Goal: Information Seeking & Learning: Learn about a topic

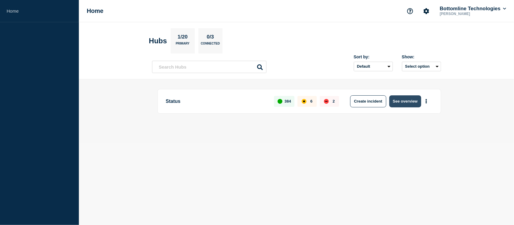
click at [408, 97] on button "See overview" at bounding box center [406, 102] width 32 height 12
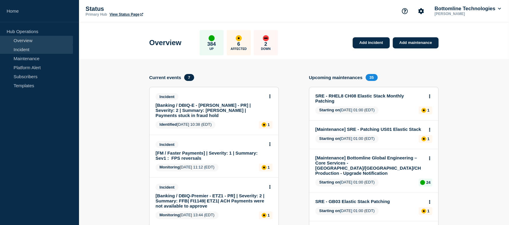
click at [33, 47] on link "Incident" at bounding box center [36, 49] width 73 height 9
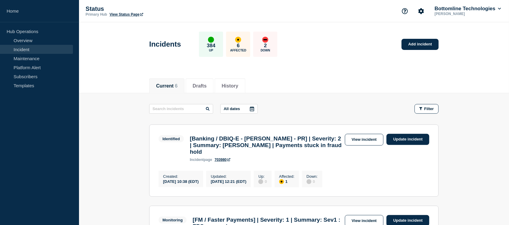
click at [250, 106] on div at bounding box center [251, 109] width 11 height 9
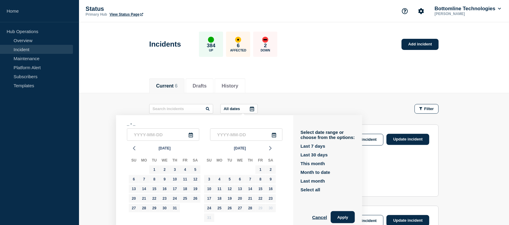
scroll to position [5, 0]
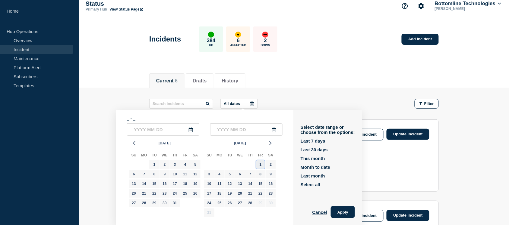
click at [258, 164] on div "1" at bounding box center [260, 165] width 8 height 8
type input "[DATE]"
click at [251, 201] on div "28" at bounding box center [250, 203] width 8 height 8
type input "[DATE]"
click at [347, 214] on button "Apply" at bounding box center [343, 212] width 24 height 12
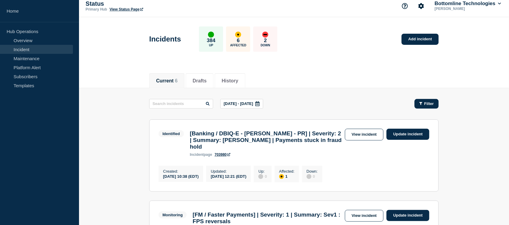
click at [420, 103] on icon "button" at bounding box center [420, 103] width 3 height 3
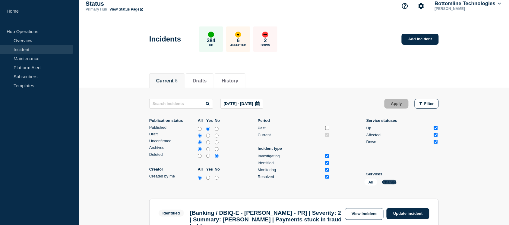
click at [387, 182] on button "Change" at bounding box center [389, 182] width 14 height 5
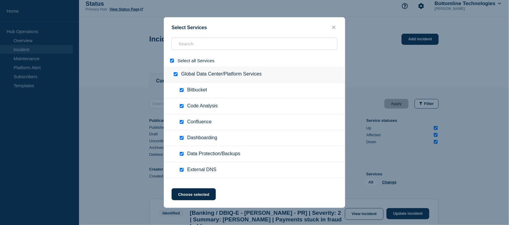
click at [172, 62] on input "select all" at bounding box center [172, 61] width 4 height 4
checkbox input "false"
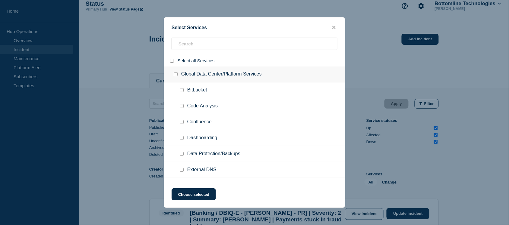
checkbox input "false"
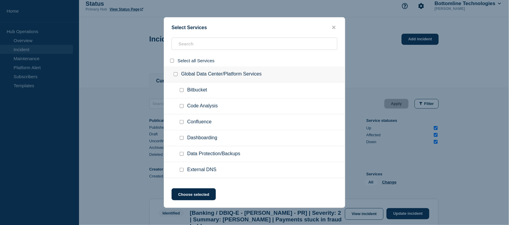
checkbox input "false"
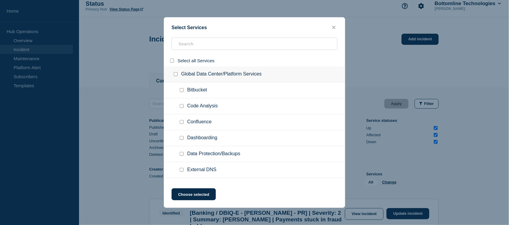
checkbox input "false"
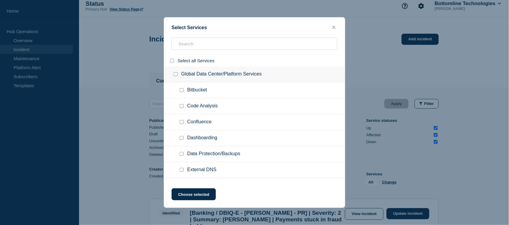
checkbox input "false"
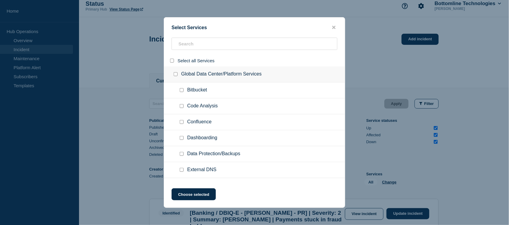
checkbox input "false"
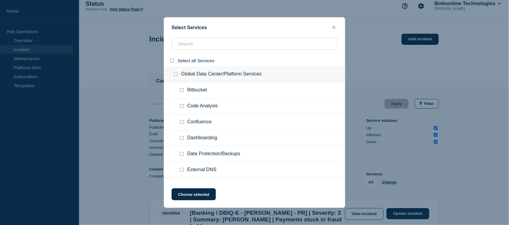
checkbox input "false"
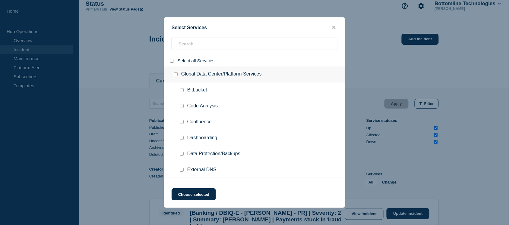
checkbox input "false"
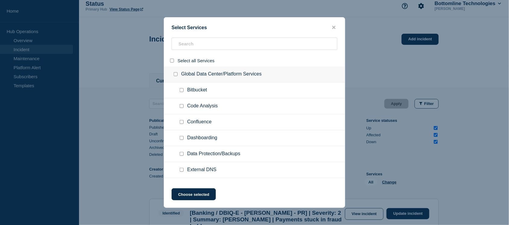
checkbox input "false"
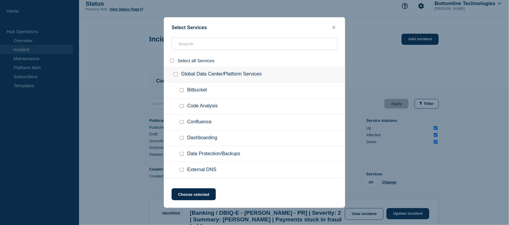
checkbox input "false"
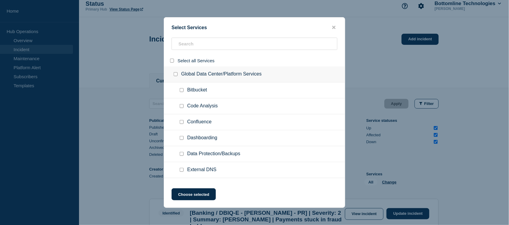
checkbox input "false"
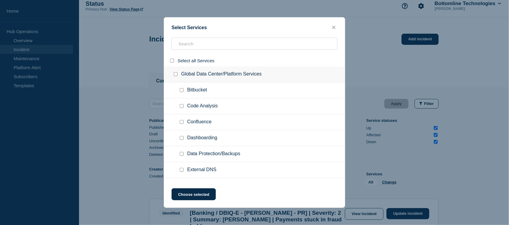
checkbox input "false"
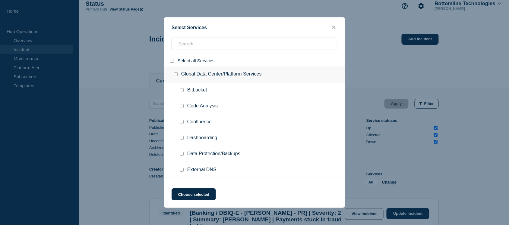
checkbox input "false"
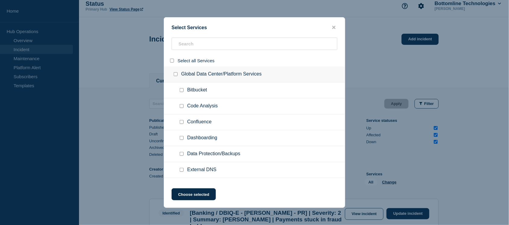
checkbox input "false"
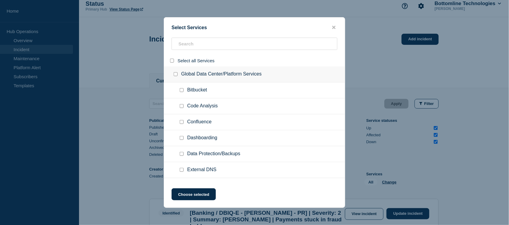
checkbox input "false"
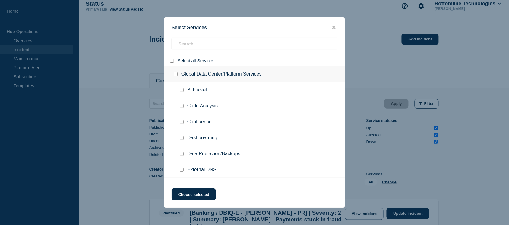
checkbox input "false"
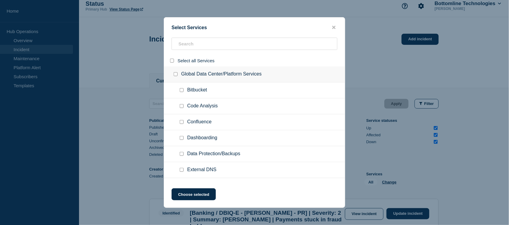
checkbox input "false"
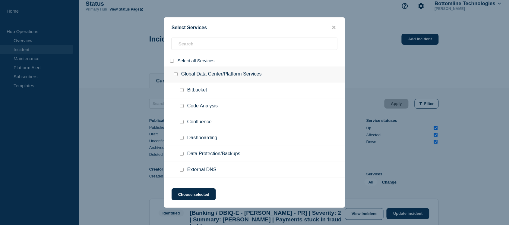
checkbox input "false"
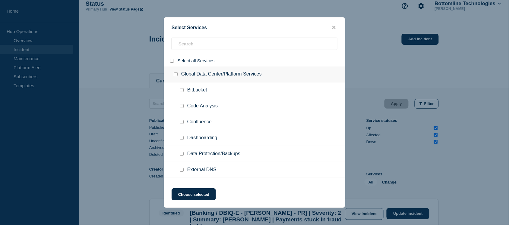
checkbox input "false"
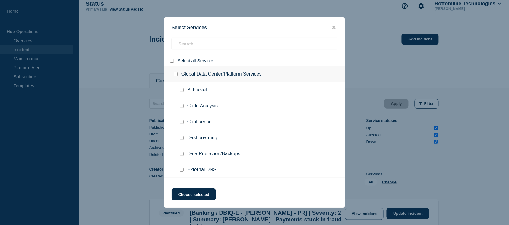
checkbox input "false"
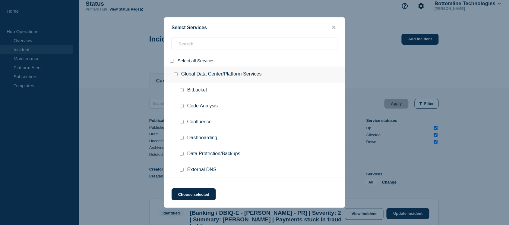
checkbox input "false"
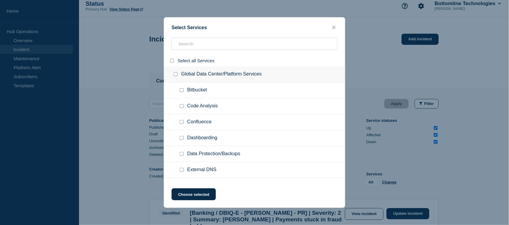
checkbox input "false"
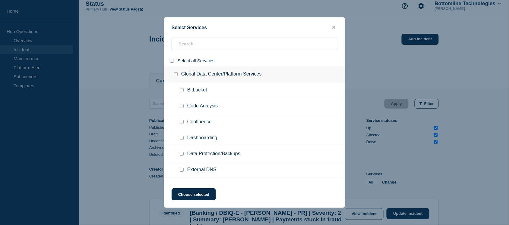
checkbox input "false"
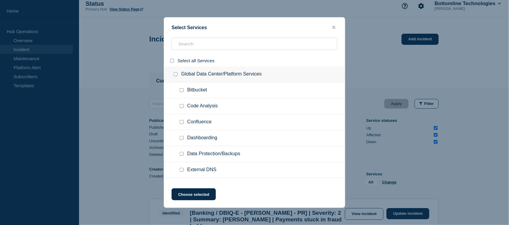
checkbox input "false"
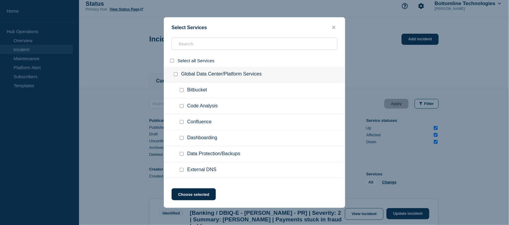
checkbox input "false"
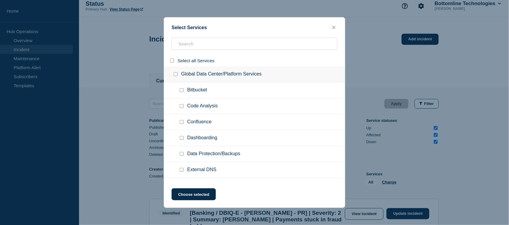
checkbox input "false"
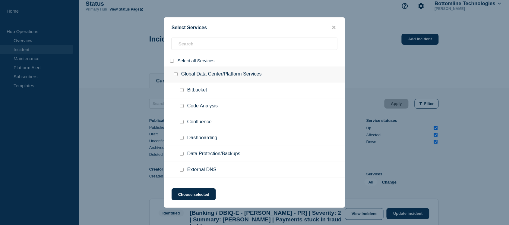
checkbox input "false"
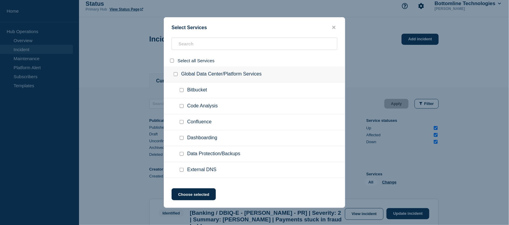
checkbox input "false"
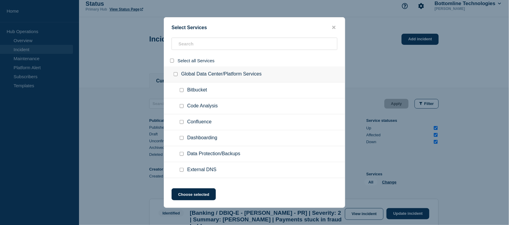
checkbox input "false"
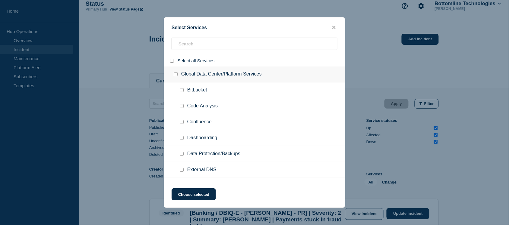
checkbox input "false"
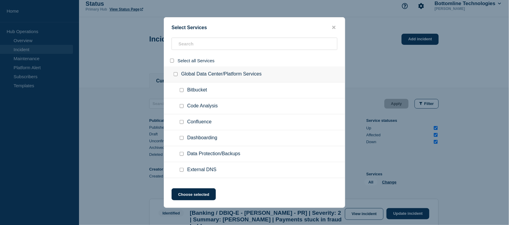
checkbox input "false"
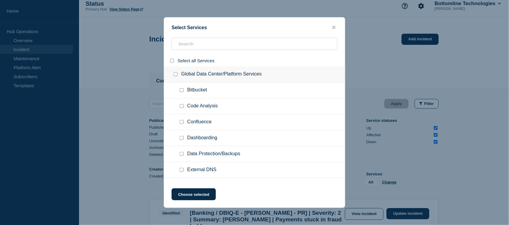
checkbox input "false"
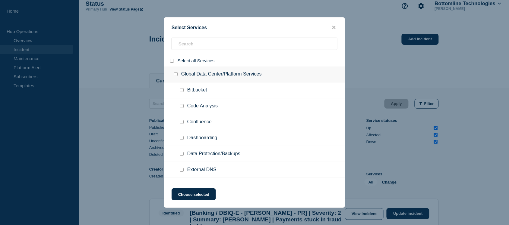
checkbox input "false"
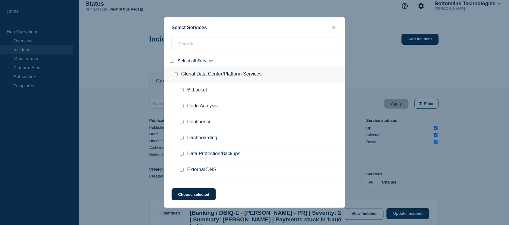
checkbox input "false"
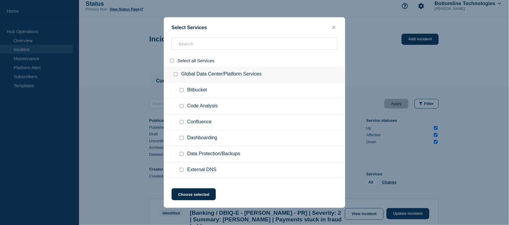
checkbox input "false"
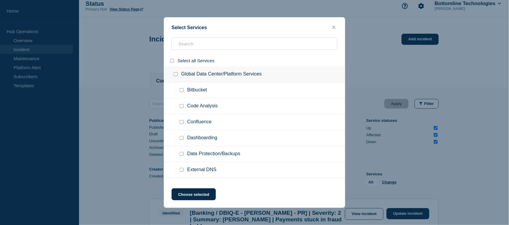
checkbox input "false"
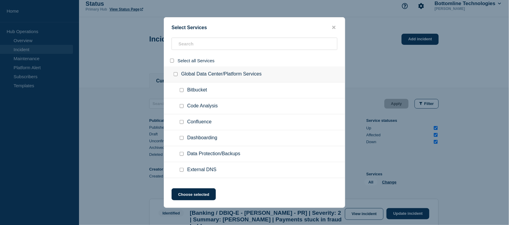
checkbox input "false"
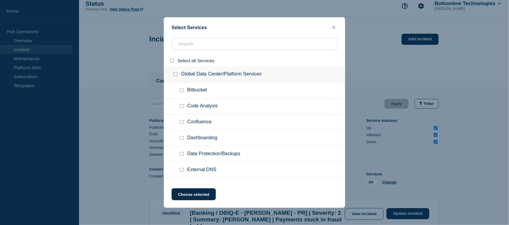
checkbox input "false"
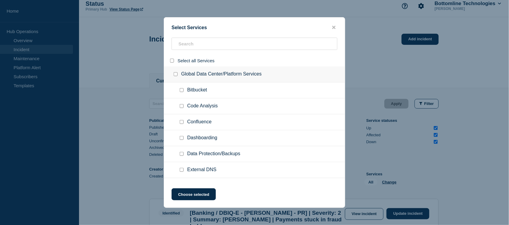
checkbox input "false"
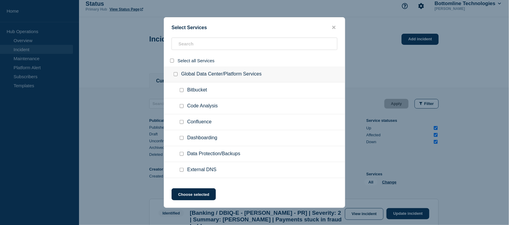
checkbox input "false"
click at [202, 46] on input "search" at bounding box center [254, 44] width 166 height 12
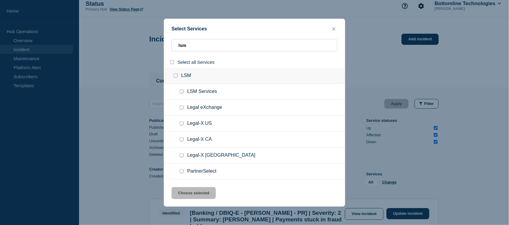
click at [174, 78] on input "group: LSM" at bounding box center [176, 76] width 4 height 4
click at [189, 192] on button "Choose selected" at bounding box center [193, 193] width 44 height 12
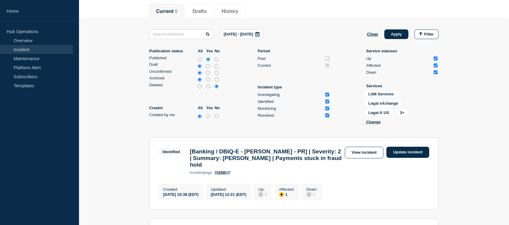
scroll to position [74, 0]
click at [399, 33] on button "Apply" at bounding box center [396, 35] width 24 height 10
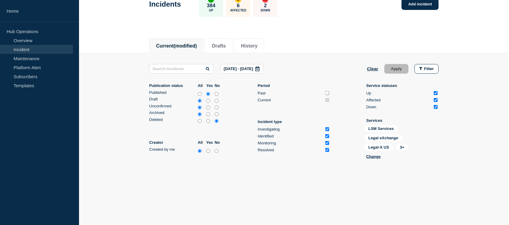
scroll to position [44, 0]
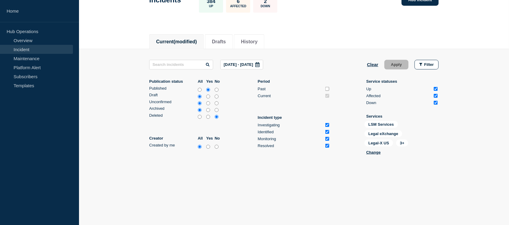
click at [259, 64] on icon at bounding box center [257, 64] width 4 height 5
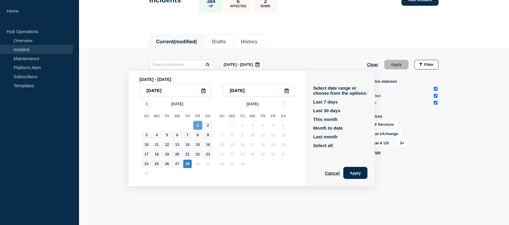
click at [197, 125] on div "1" at bounding box center [197, 125] width 8 height 8
click at [189, 168] on div "28" at bounding box center [187, 164] width 8 height 8
click at [199, 127] on div "1" at bounding box center [197, 125] width 8 height 8
click at [361, 179] on div "Select date range or choose from the options: Last 7 days Last 30 days This mon…" at bounding box center [340, 128] width 69 height 115
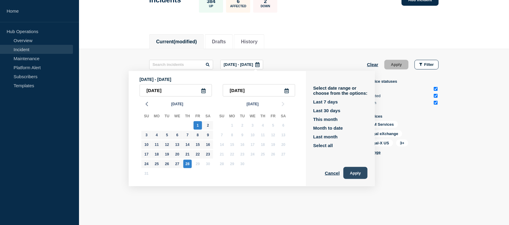
click at [365, 171] on button "Apply" at bounding box center [355, 173] width 24 height 12
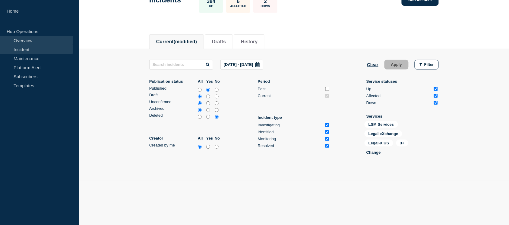
click at [42, 44] on link "Overview" at bounding box center [36, 40] width 73 height 9
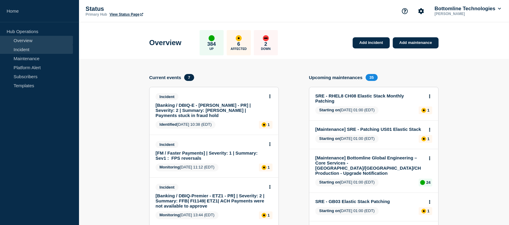
click at [36, 45] on link "Incident" at bounding box center [36, 49] width 73 height 9
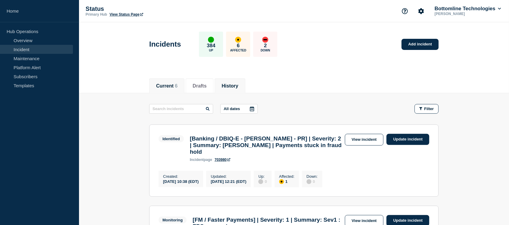
click at [238, 84] on button "History" at bounding box center [229, 85] width 17 height 5
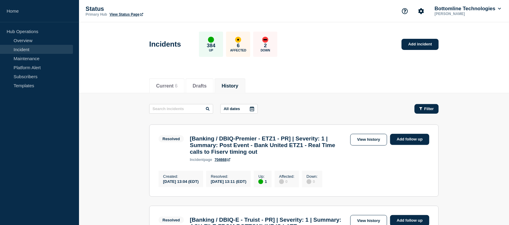
click at [420, 112] on button "Filter" at bounding box center [426, 109] width 24 height 10
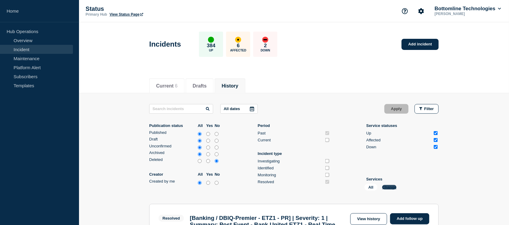
click at [391, 188] on button "Change" at bounding box center [389, 187] width 14 height 5
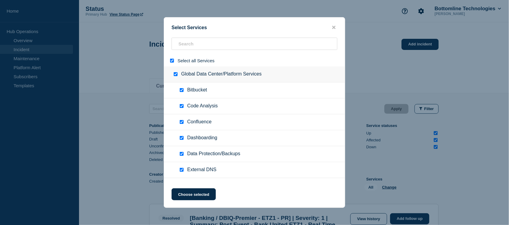
click at [171, 62] on input "select all" at bounding box center [172, 61] width 4 height 4
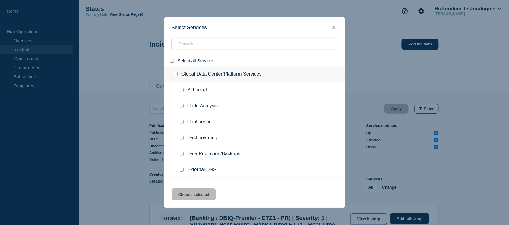
click at [192, 41] on input "search" at bounding box center [254, 44] width 166 height 12
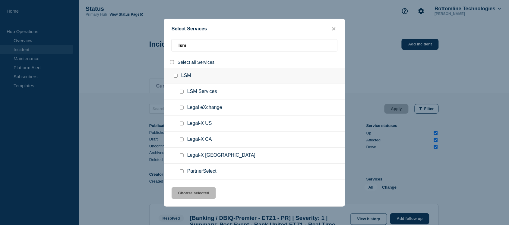
click at [175, 76] on input "group: LSM" at bounding box center [176, 76] width 4 height 4
click at [193, 190] on button "Choose selected" at bounding box center [193, 193] width 44 height 12
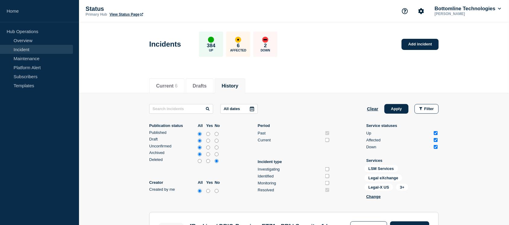
click at [252, 107] on icon at bounding box center [251, 109] width 5 height 5
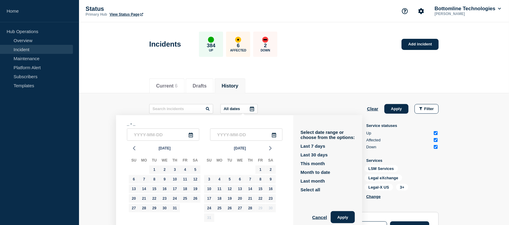
scroll to position [5, 0]
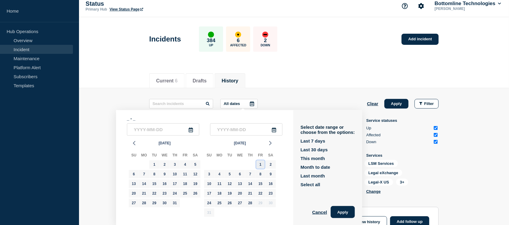
click at [262, 163] on div "1" at bounding box center [260, 165] width 8 height 8
click at [249, 204] on div "28" at bounding box center [250, 203] width 8 height 8
click at [353, 212] on button "Apply" at bounding box center [343, 212] width 24 height 12
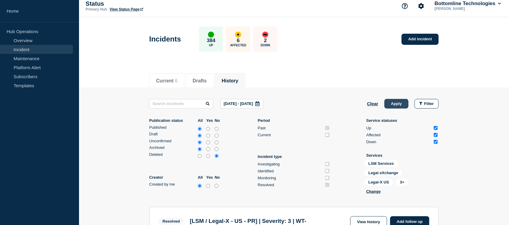
click at [395, 100] on button "Apply" at bounding box center [396, 104] width 24 height 10
click at [347, 64] on header "Incidents 384 Up 6 Affected 2 Down Add incident" at bounding box center [294, 42] width 430 height 50
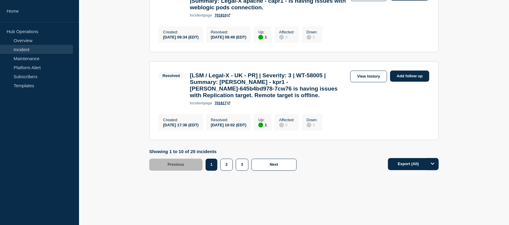
scroll to position [951, 0]
click at [238, 166] on button "3" at bounding box center [242, 165] width 12 height 12
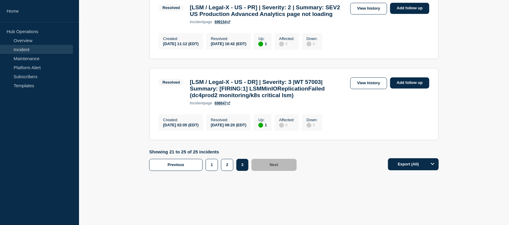
scroll to position [493, 0]
click at [226, 163] on button "2" at bounding box center [227, 165] width 12 height 12
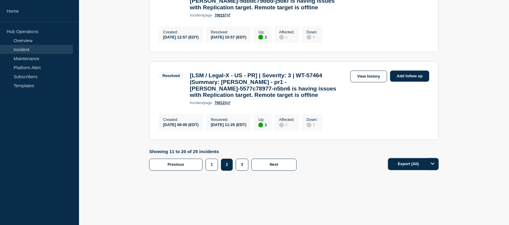
scroll to position [992, 0]
click at [214, 162] on button "1" at bounding box center [211, 165] width 12 height 12
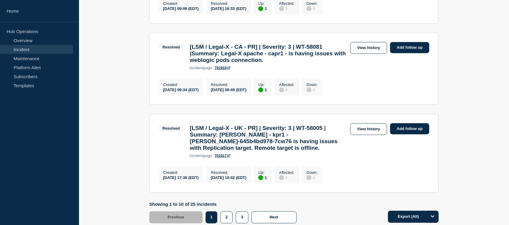
scroll to position [837, 0]
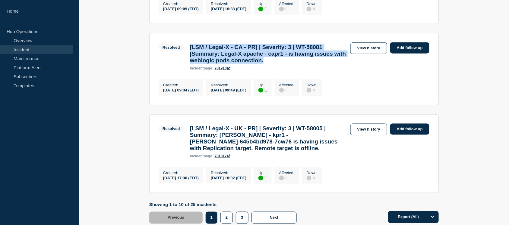
drag, startPoint x: 316, startPoint y: 114, endPoint x: 187, endPoint y: 96, distance: 129.9
click at [187, 70] on div "[LSM / Legal-X - CA - PR] | Severity: 3 | WT-58081 |Summary: Legal-X apache - c…" at bounding box center [268, 57] width 163 height 27
copy h3 "[LSM / Legal-X - CA - PR] | Severity: 3 | WT-58081 |Summary: Legal-X apache - c…"
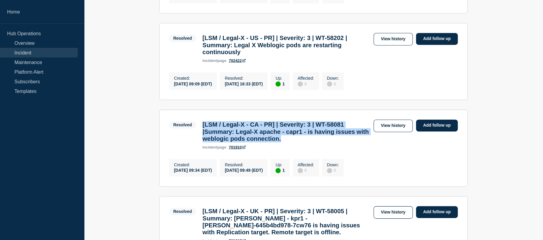
scroll to position [765, 0]
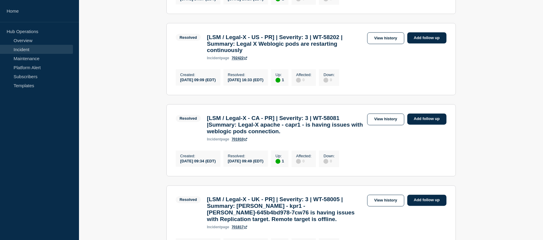
drag, startPoint x: 143, startPoint y: 94, endPoint x: 111, endPoint y: 87, distance: 32.6
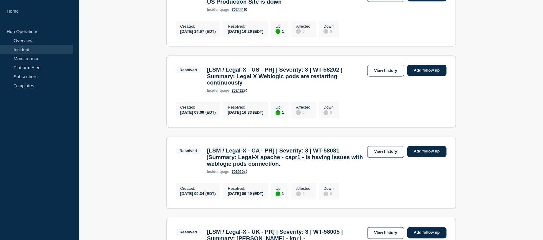
scroll to position [733, 0]
